Goal: Navigation & Orientation: Find specific page/section

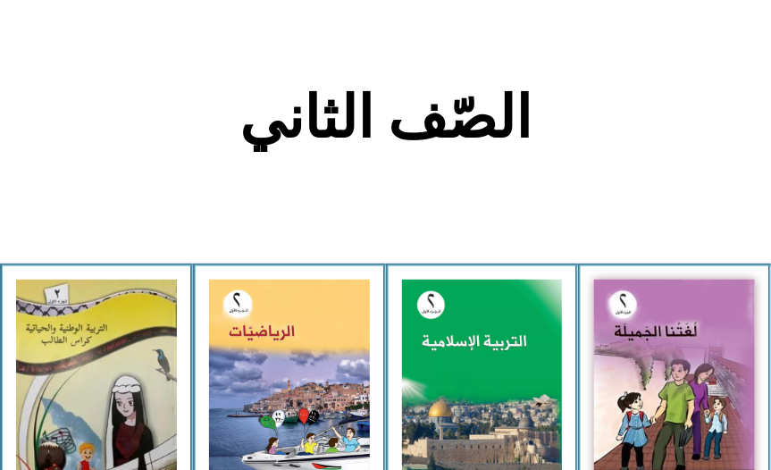
scroll to position [409, 0]
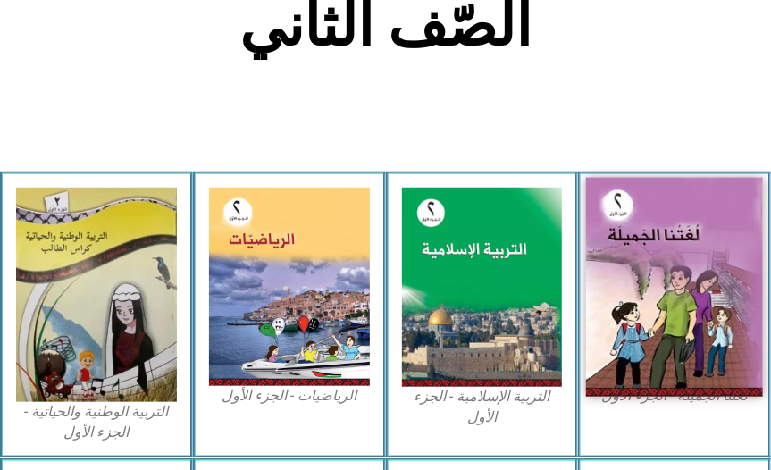
click at [638, 315] on img at bounding box center [674, 286] width 177 height 219
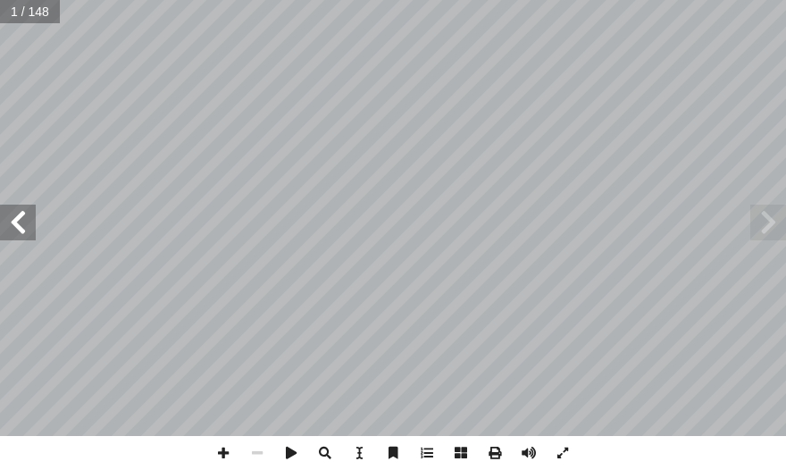
click at [27, 235] on span at bounding box center [18, 223] width 36 height 36
click at [23, 234] on span at bounding box center [18, 223] width 36 height 36
click at [21, 234] on span at bounding box center [18, 223] width 36 height 36
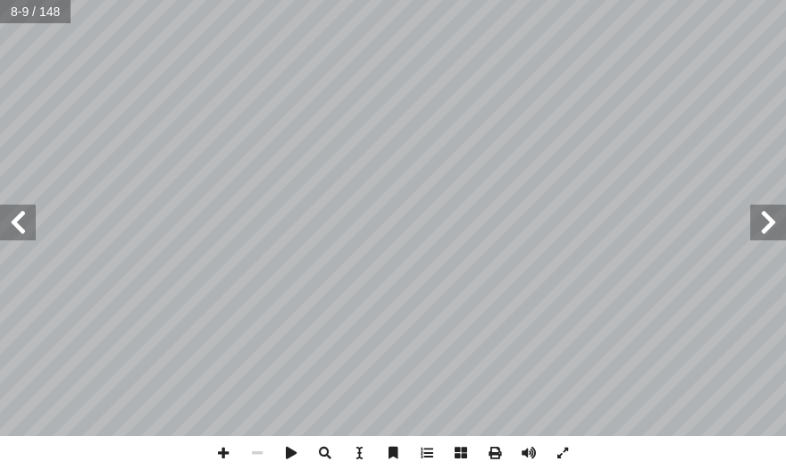
click at [12, 219] on span at bounding box center [18, 223] width 36 height 36
click at [12, 218] on span at bounding box center [18, 223] width 36 height 36
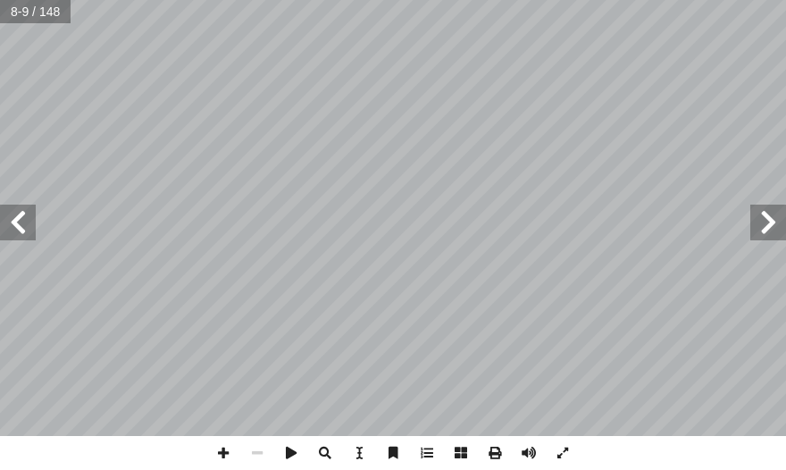
click at [11, 217] on span at bounding box center [18, 223] width 36 height 36
click at [10, 217] on span at bounding box center [18, 223] width 36 height 36
click at [10, 218] on span at bounding box center [18, 223] width 36 height 36
click at [14, 220] on span at bounding box center [18, 223] width 36 height 36
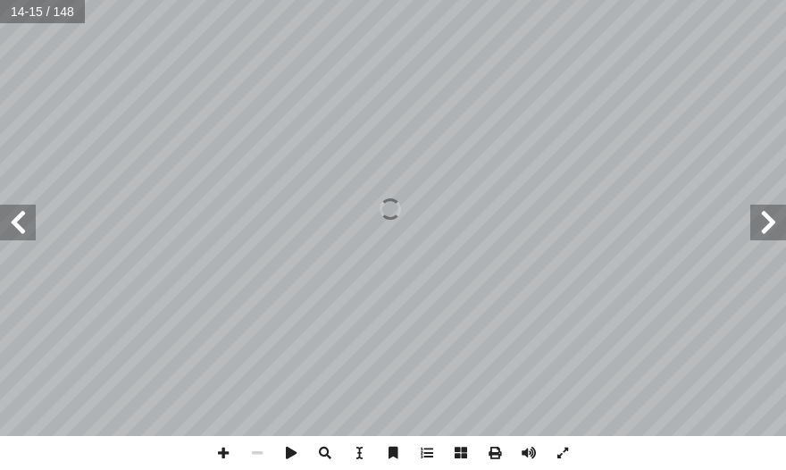
click at [14, 222] on span at bounding box center [18, 223] width 36 height 36
click at [14, 223] on span at bounding box center [18, 223] width 36 height 36
click at [14, 224] on span at bounding box center [18, 223] width 36 height 36
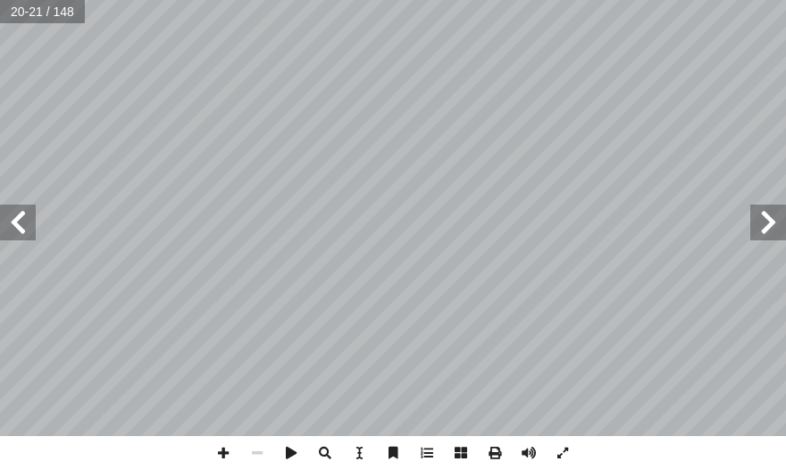
click at [21, 226] on span at bounding box center [18, 223] width 36 height 36
click at [779, 230] on span at bounding box center [768, 223] width 36 height 36
click at [217, 456] on span at bounding box center [223, 453] width 34 height 34
click at [227, 456] on span at bounding box center [223, 453] width 34 height 34
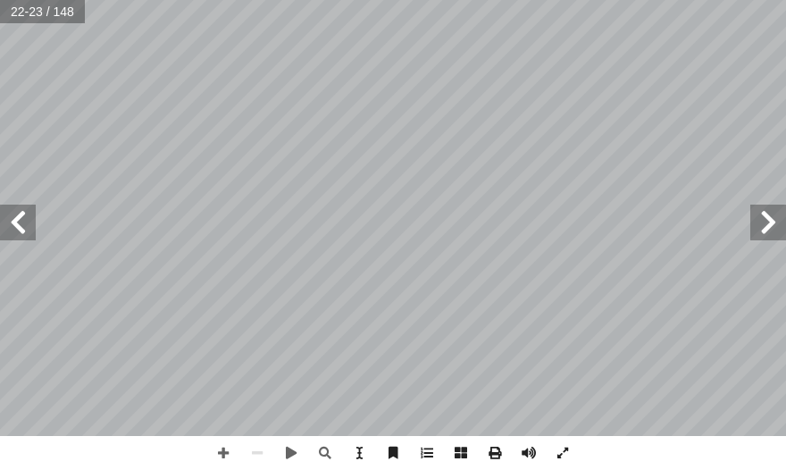
click at [33, 214] on span at bounding box center [18, 223] width 36 height 36
click at [27, 217] on span at bounding box center [18, 223] width 36 height 36
click at [28, 217] on span at bounding box center [18, 223] width 36 height 36
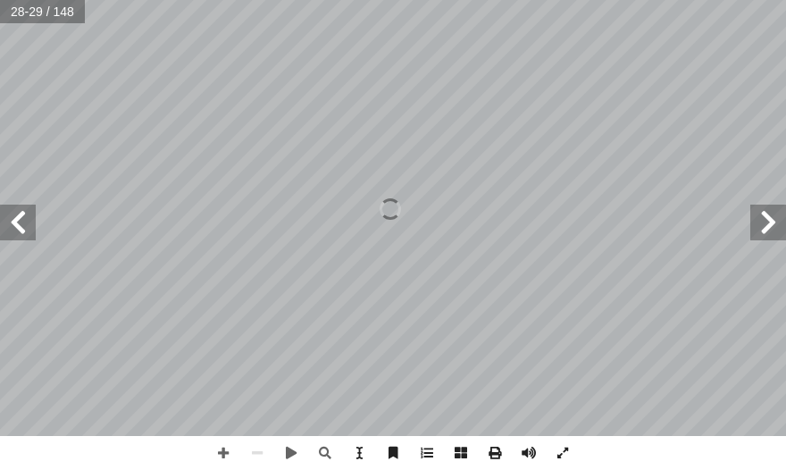
click at [31, 208] on span at bounding box center [18, 223] width 36 height 36
click at [11, 226] on span at bounding box center [18, 223] width 36 height 36
click at [217, 450] on span at bounding box center [223, 453] width 34 height 34
click at [226, 447] on span at bounding box center [223, 453] width 34 height 34
